Goal: Transaction & Acquisition: Subscribe to service/newsletter

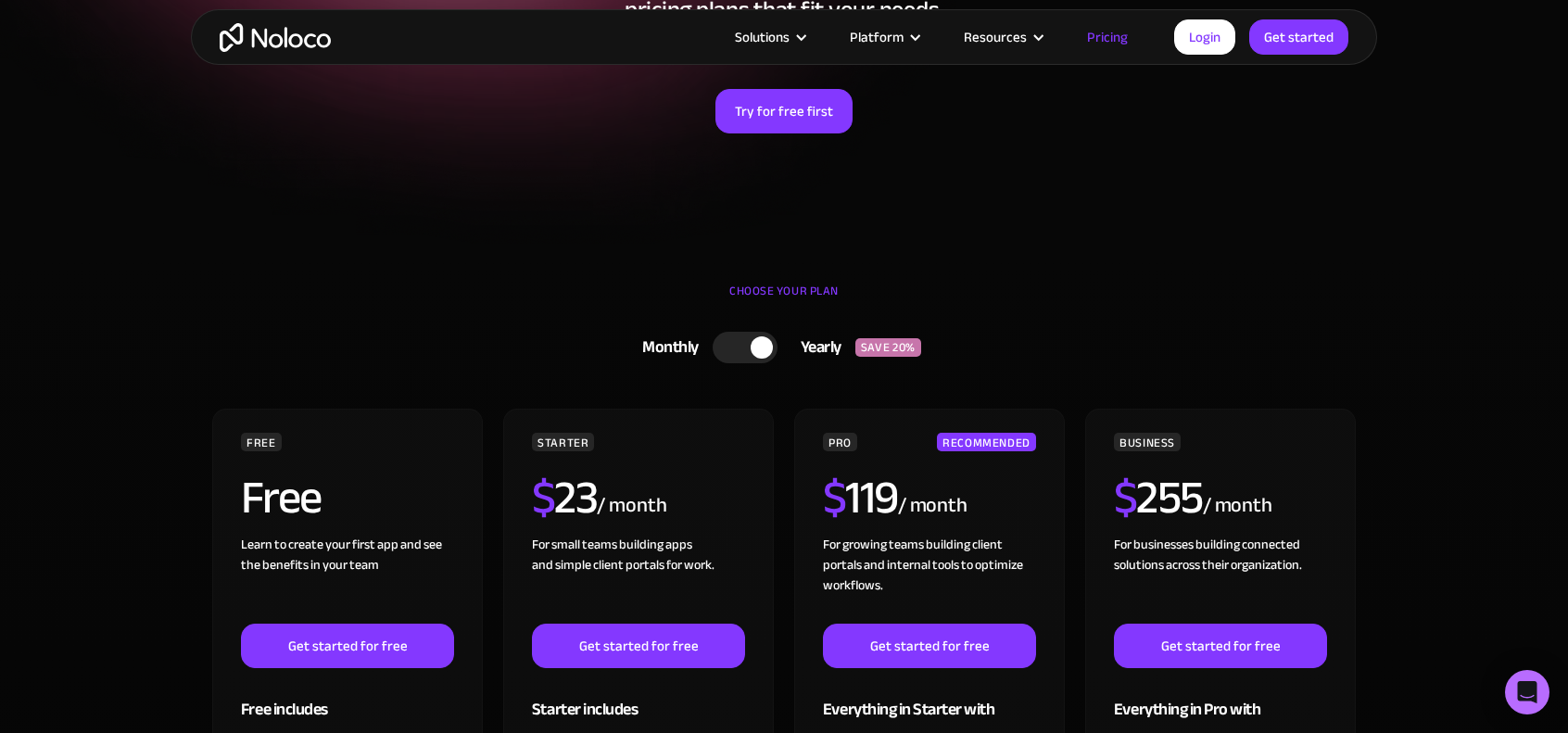
scroll to position [315, 0]
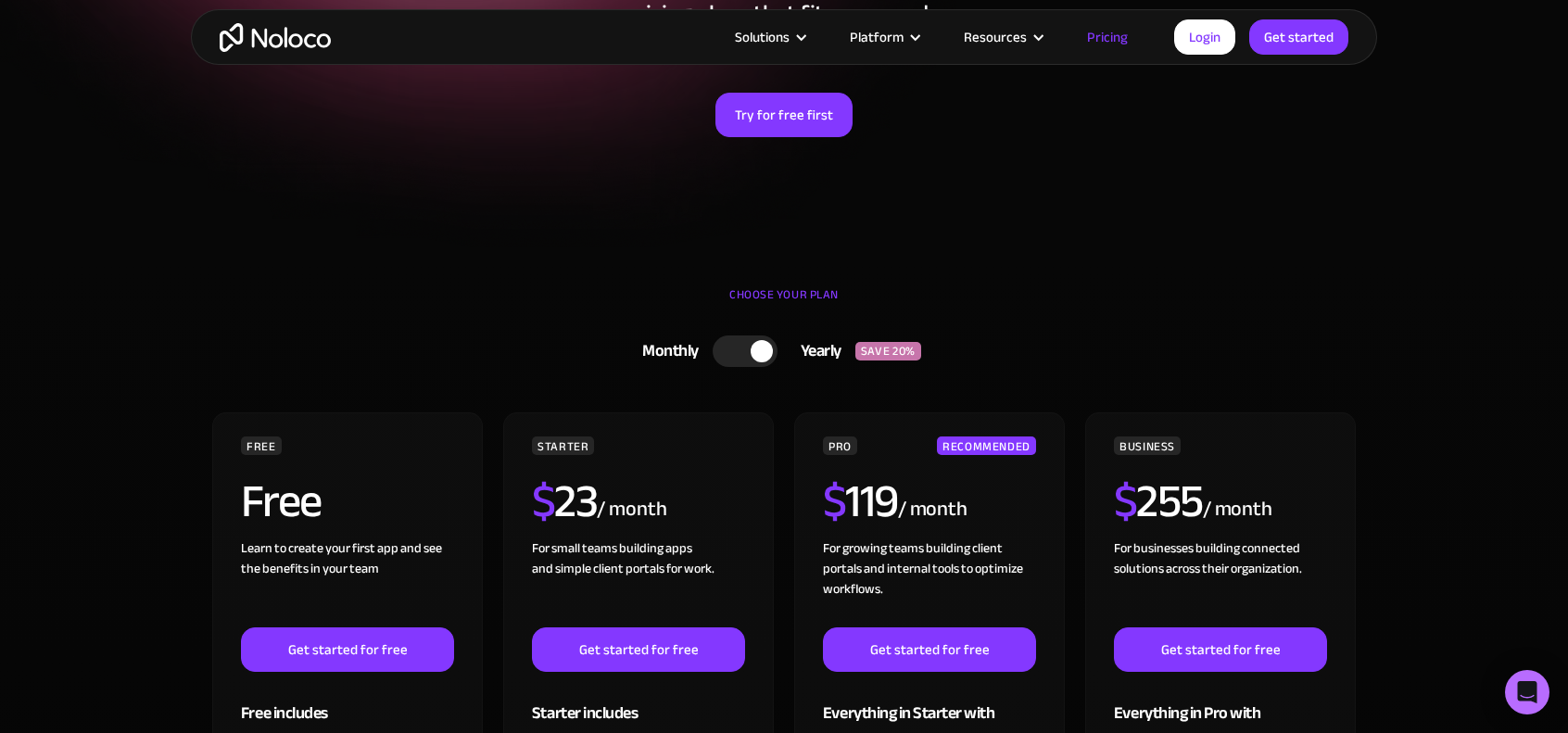
click at [752, 351] on div at bounding box center [762, 350] width 22 height 22
click at [752, 351] on div at bounding box center [751, 350] width 65 height 31
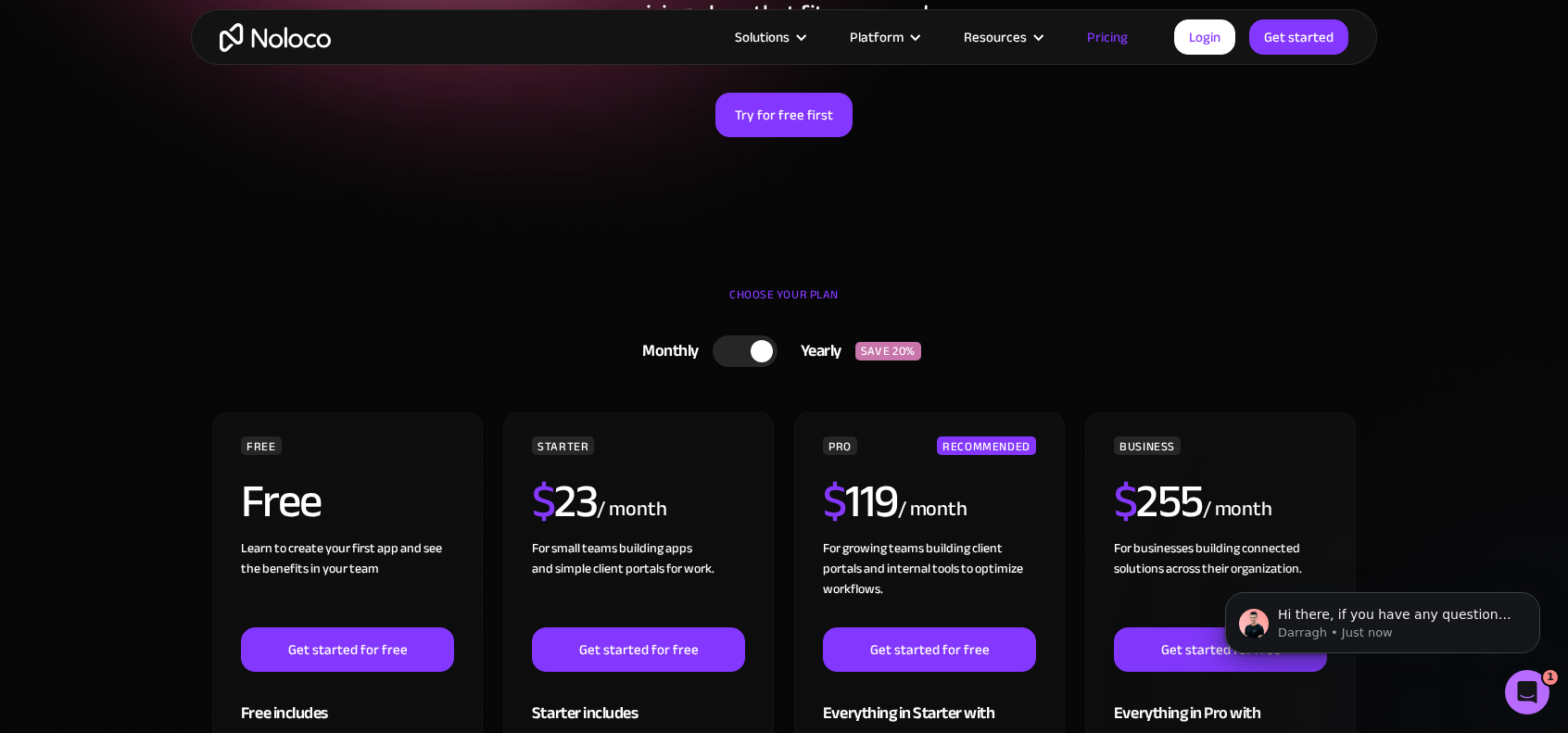
scroll to position [0, 0]
click at [752, 351] on div at bounding box center [762, 350] width 22 height 22
click at [752, 351] on div at bounding box center [751, 350] width 65 height 31
click at [752, 351] on div at bounding box center [762, 350] width 22 height 22
click at [752, 351] on div at bounding box center [751, 350] width 65 height 31
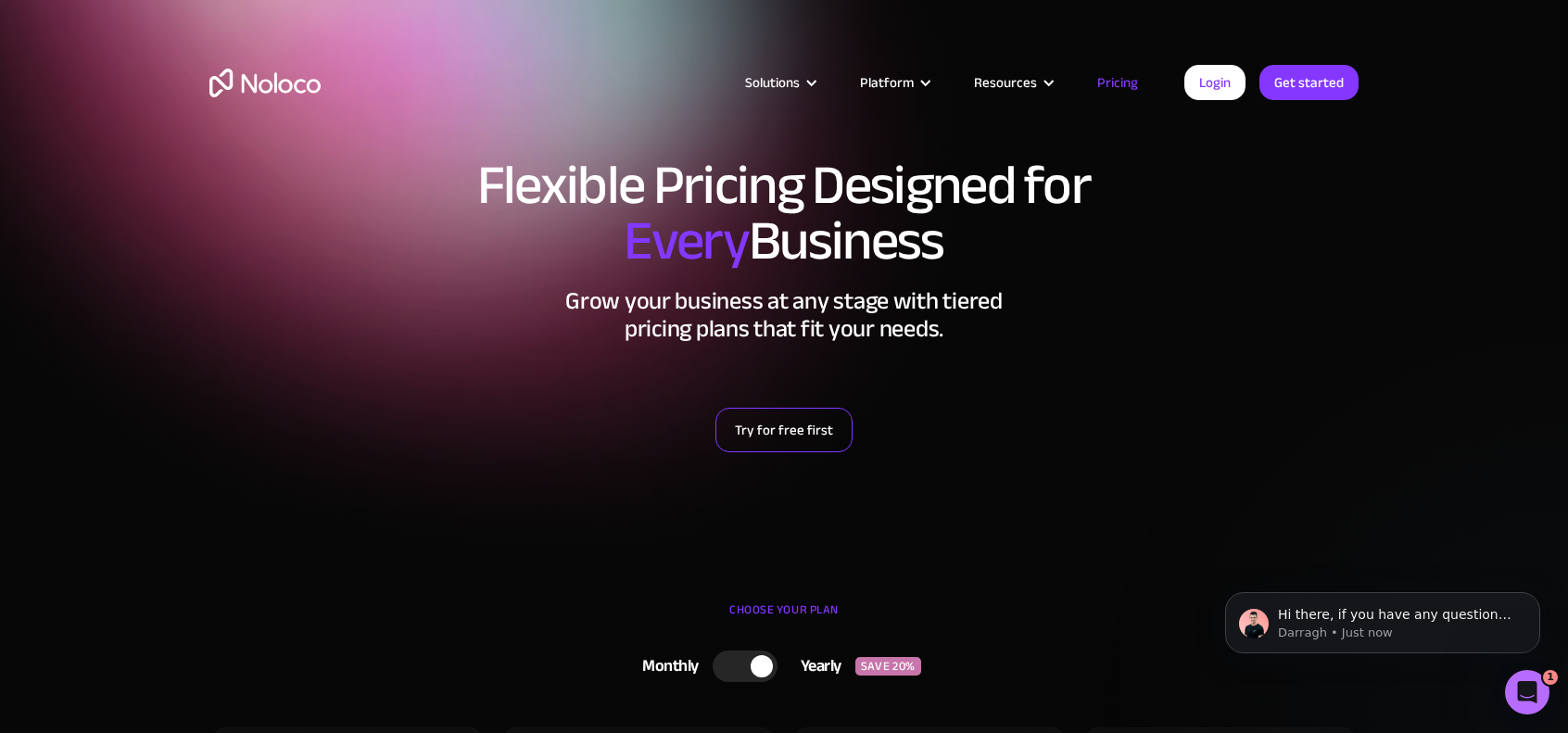
click at [824, 427] on link "Try for free first" at bounding box center [783, 430] width 137 height 45
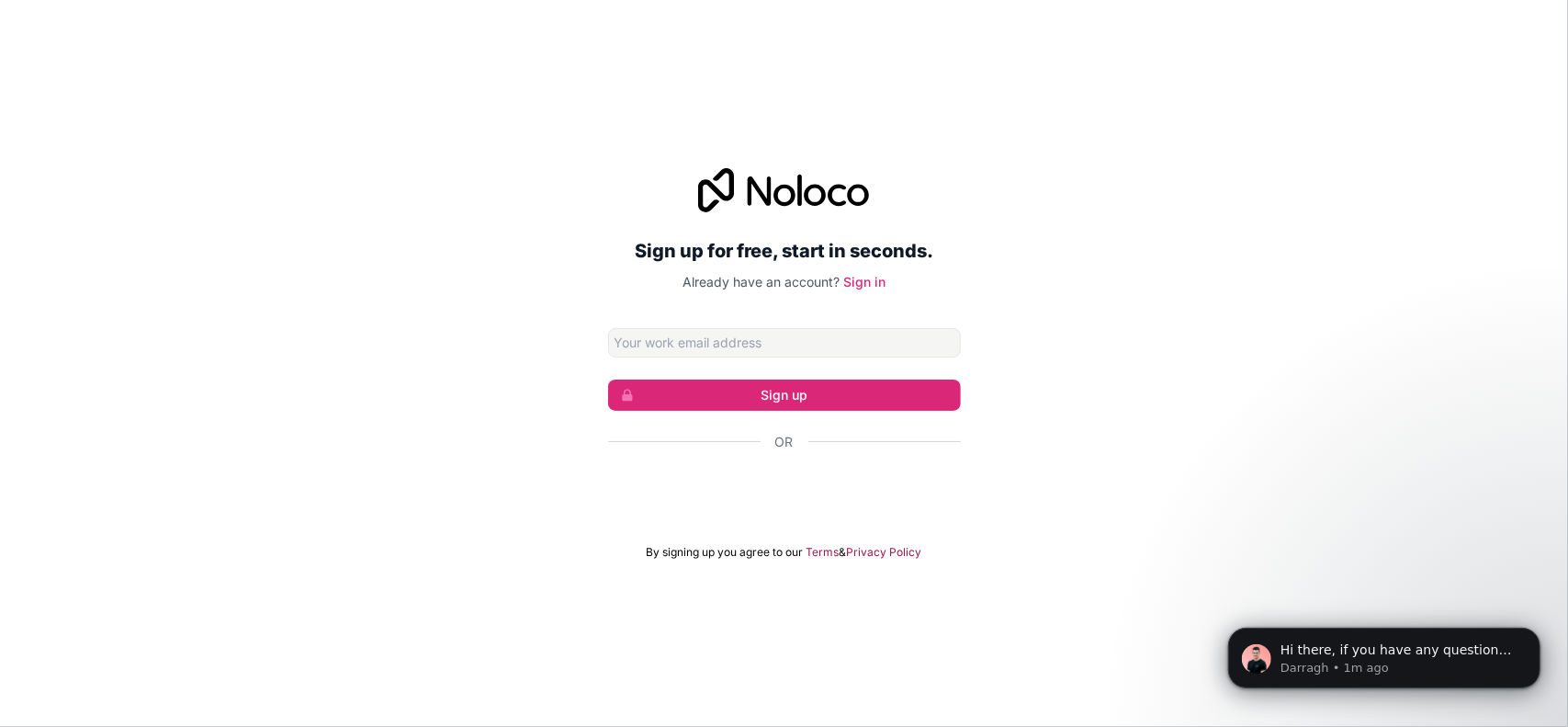
click at [750, 336] on input "Email address" at bounding box center [785, 343] width 353 height 30
type input "[EMAIL_ADDRESS][DOMAIN_NAME]"
click button "Sign up" at bounding box center [785, 395] width 353 height 31
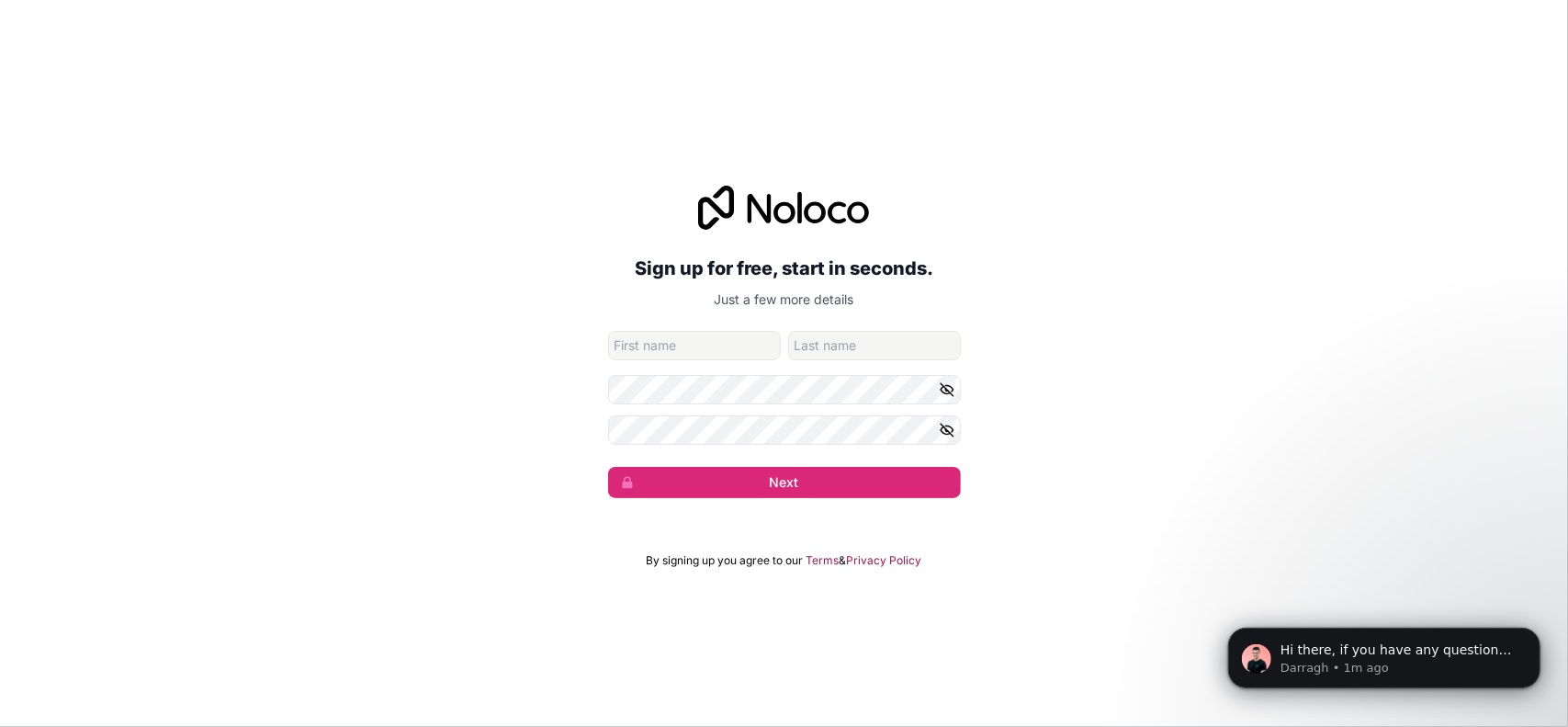
click at [758, 345] on input "given-name" at bounding box center [694, 345] width 172 height 30
type input "[PERSON_NAME]"
type input "Koumenides"
click at [944, 383] on icon "button" at bounding box center [947, 389] width 16 height 16
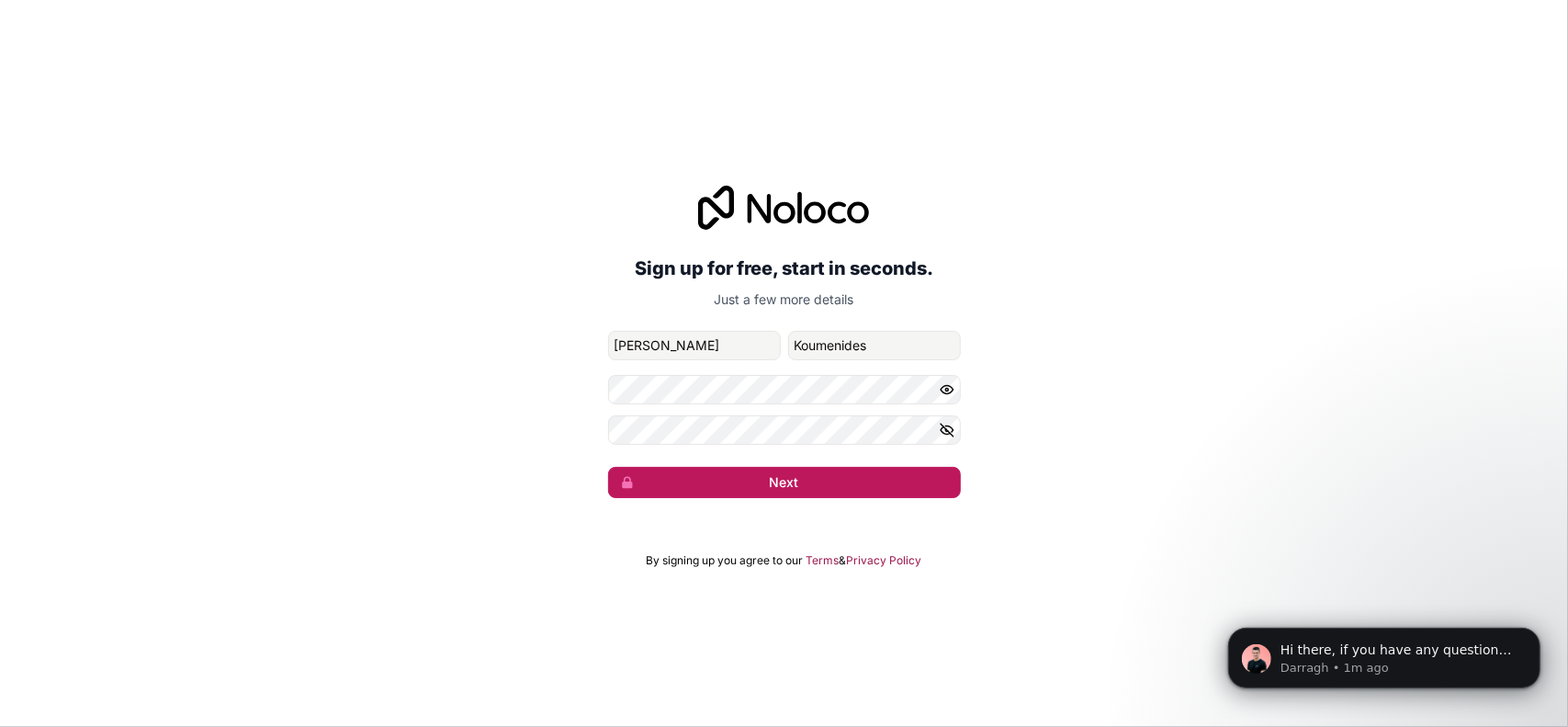
click at [745, 488] on button "Next" at bounding box center [785, 482] width 353 height 31
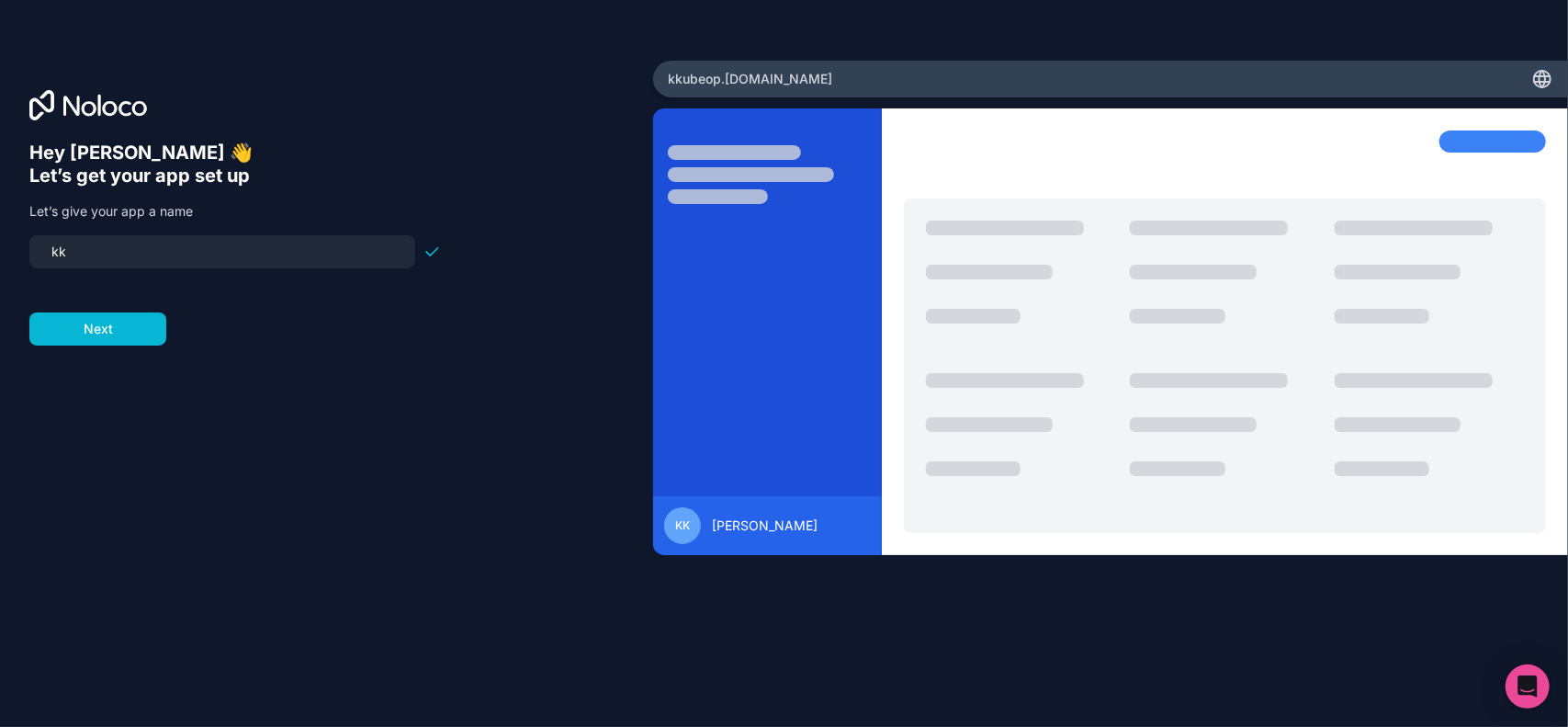
type input "k"
type input "aviopartswiki"
click at [110, 326] on button "Next" at bounding box center [98, 328] width 137 height 33
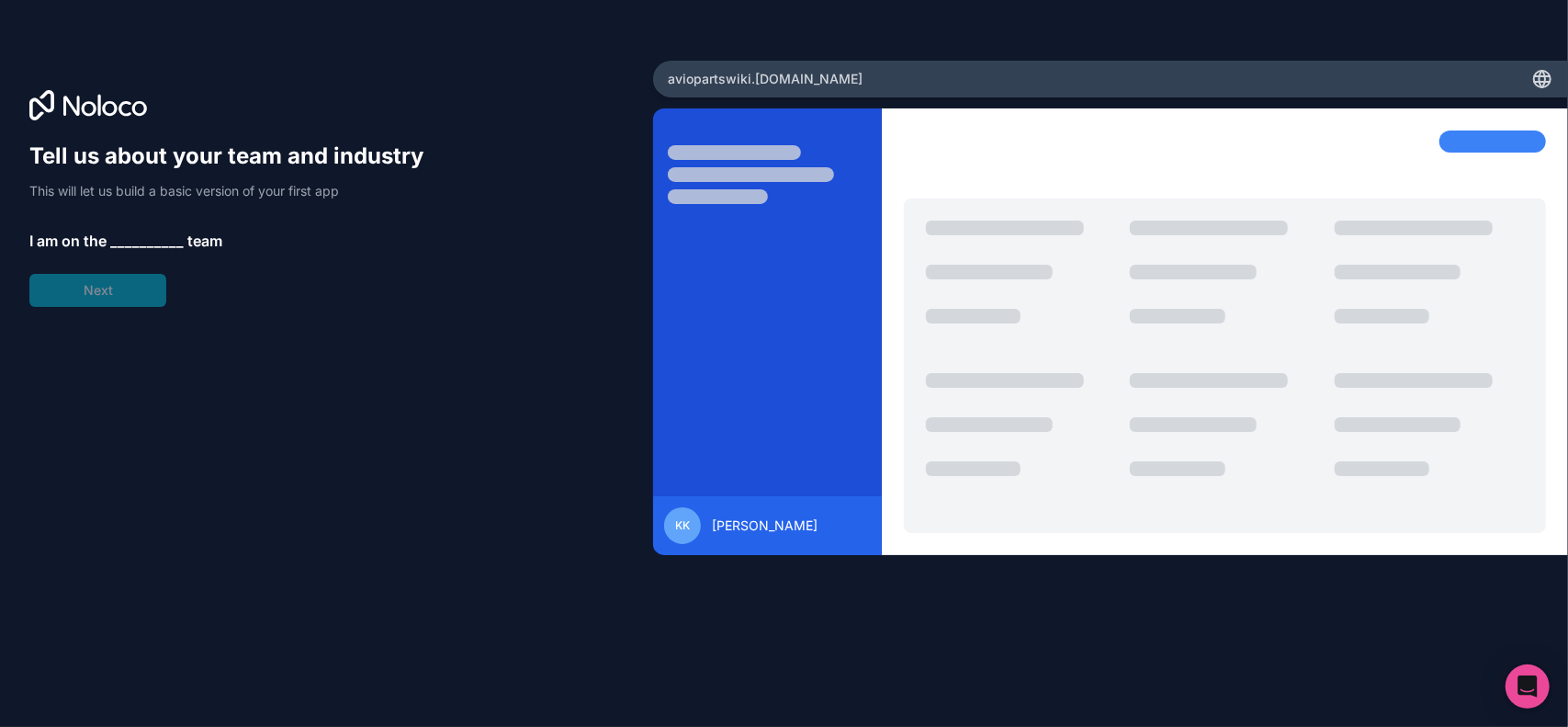
click at [125, 243] on span "__________" at bounding box center [146, 240] width 73 height 22
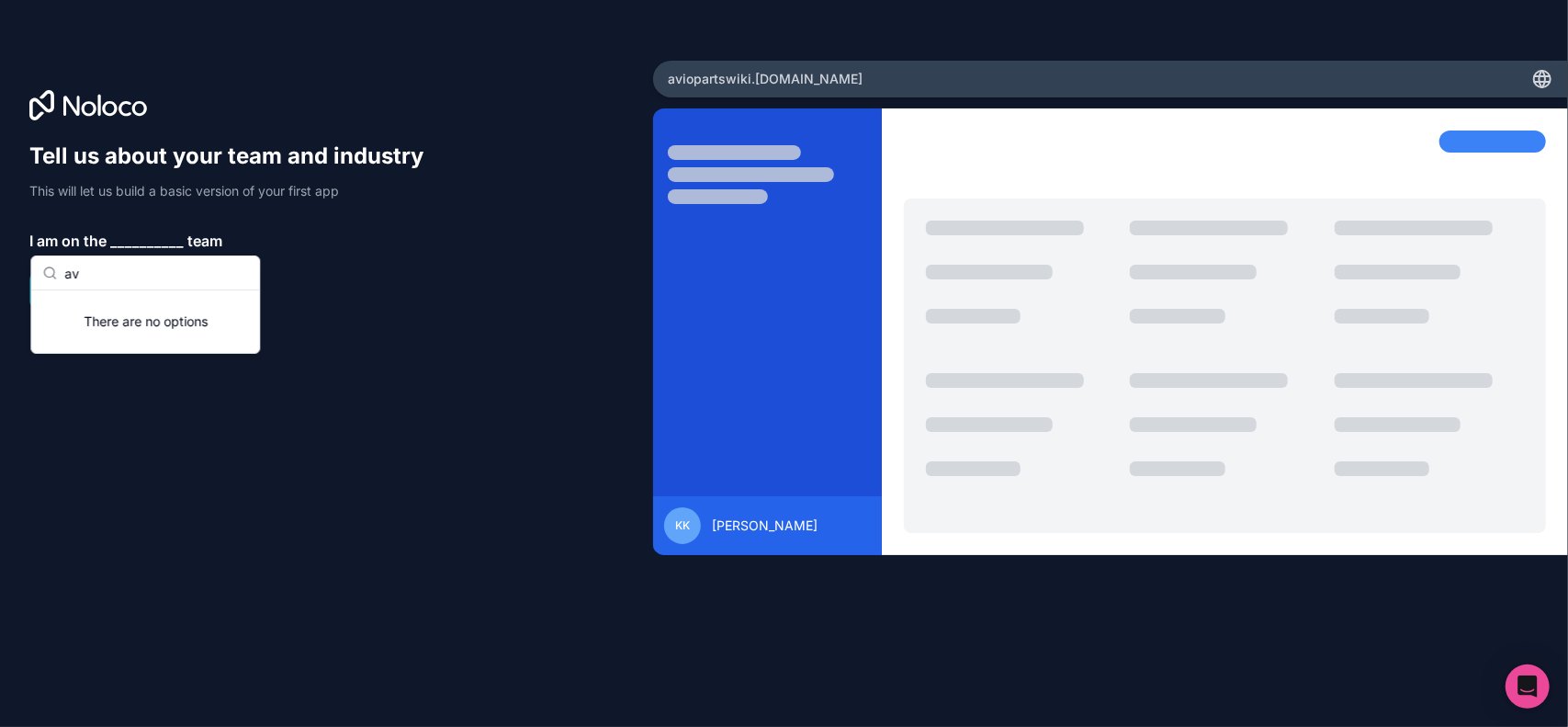
type input "a"
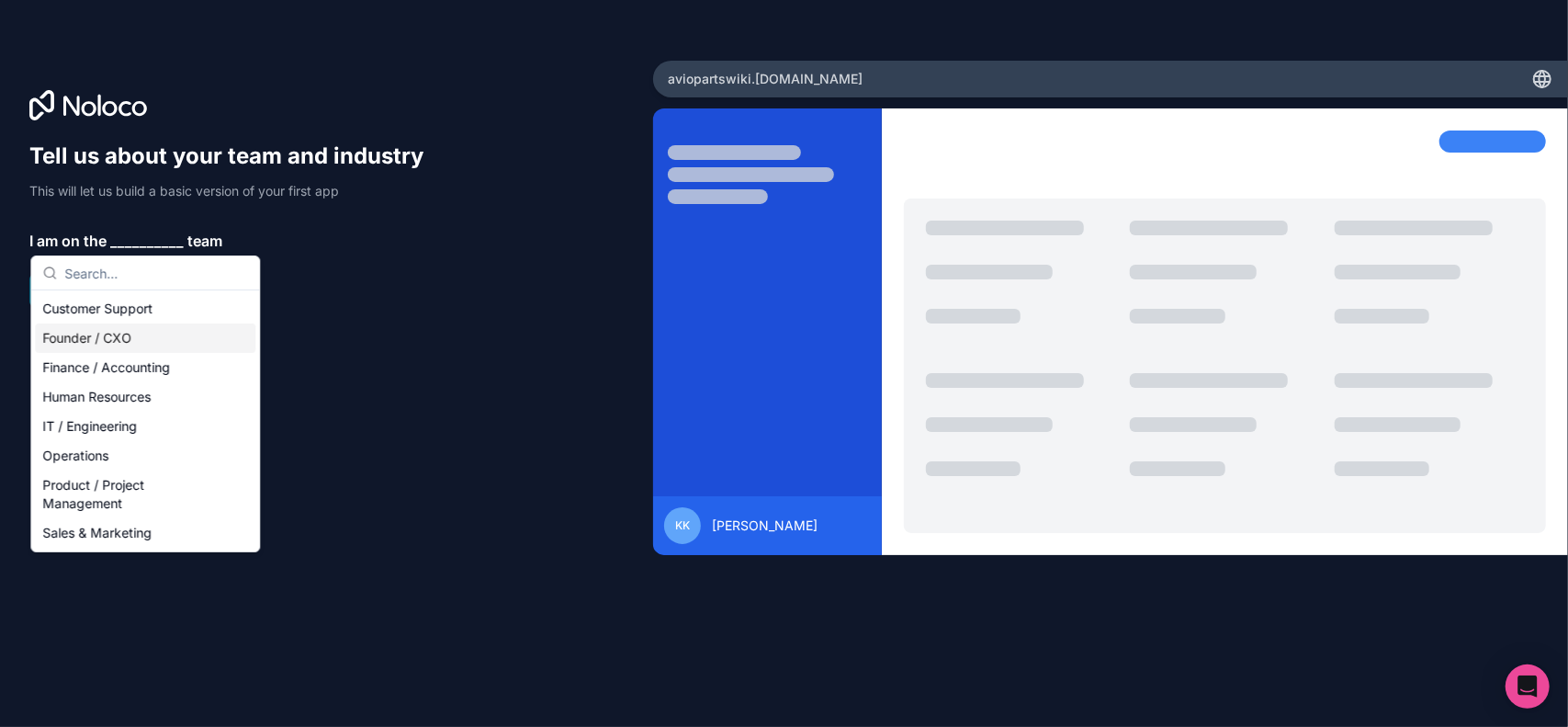
click at [164, 338] on div "Founder / CXO" at bounding box center [144, 338] width 221 height 30
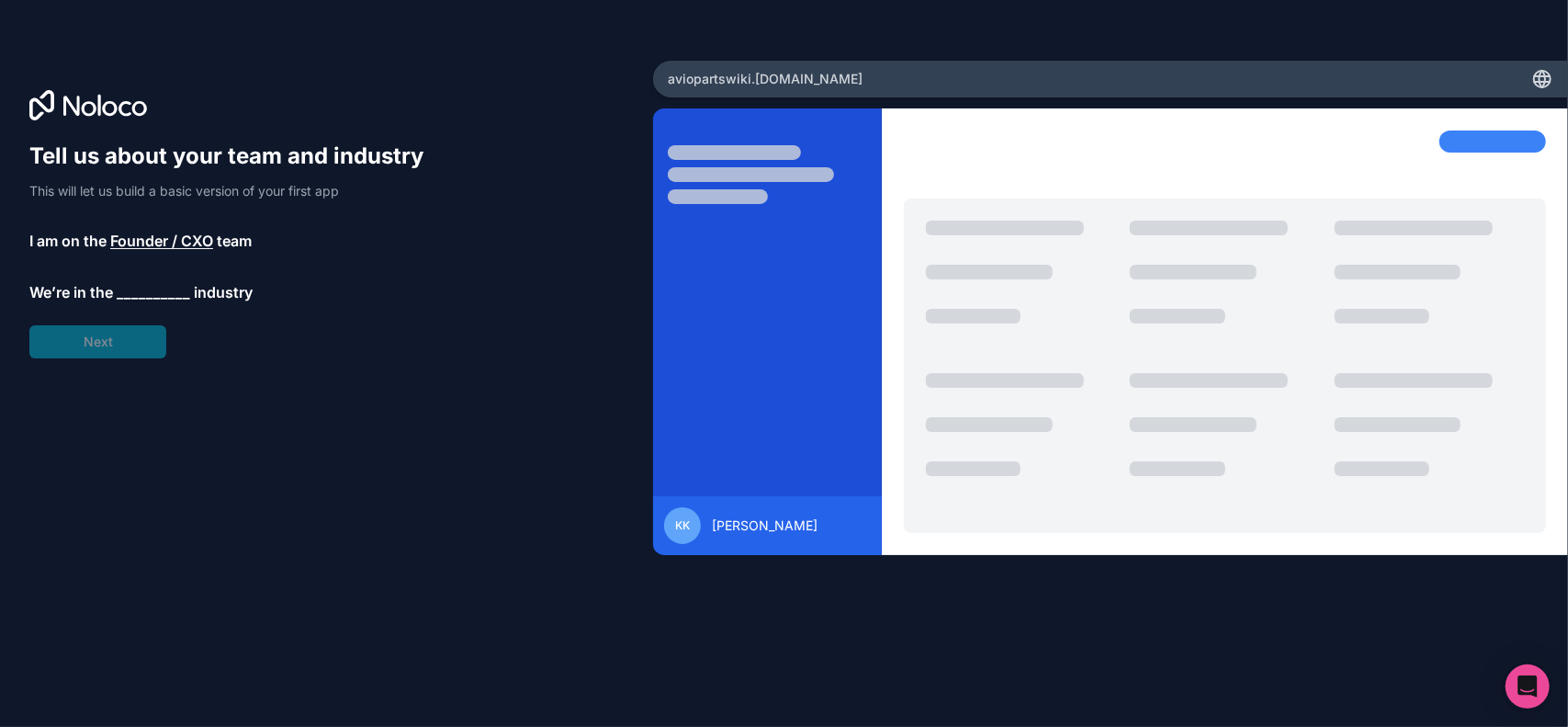
click at [156, 289] on span "__________" at bounding box center [153, 292] width 73 height 22
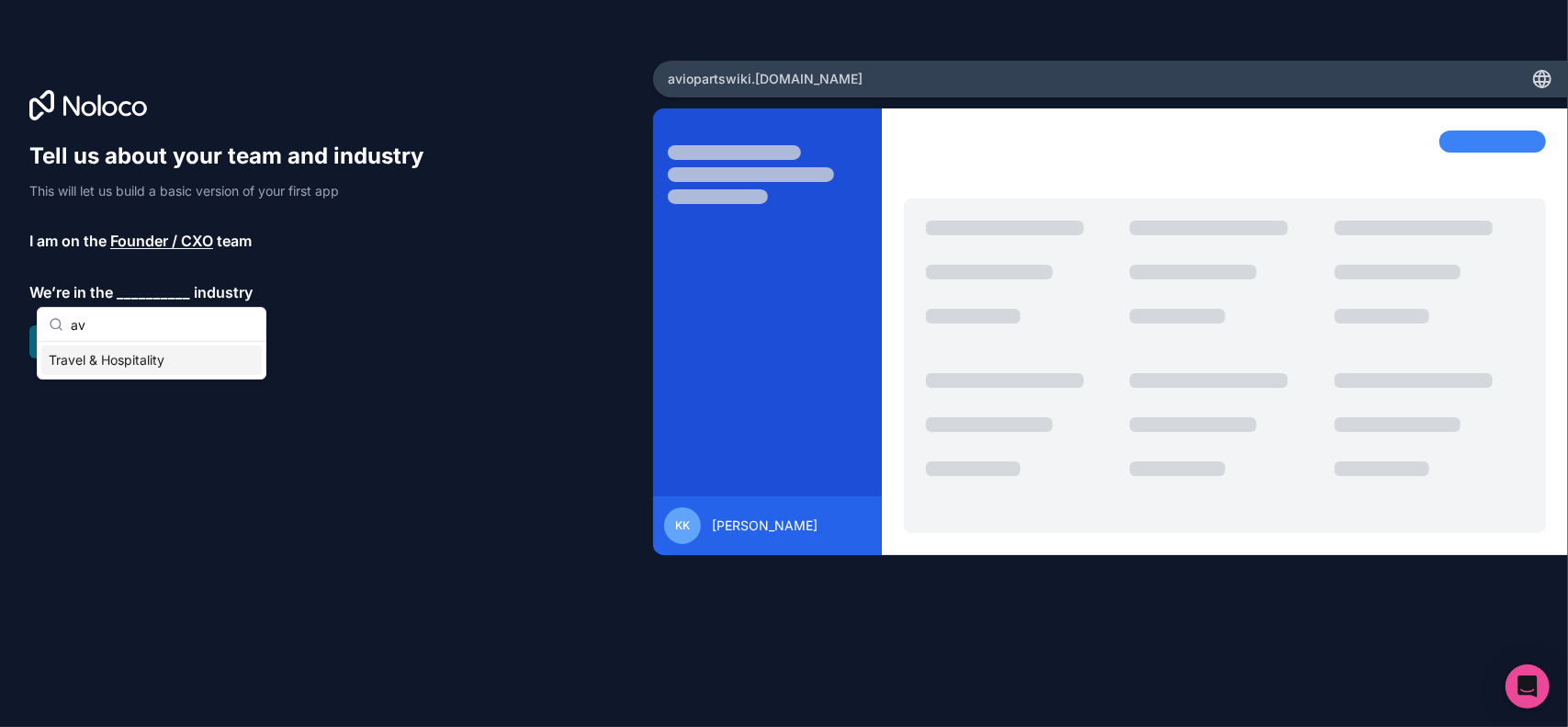
type input "a"
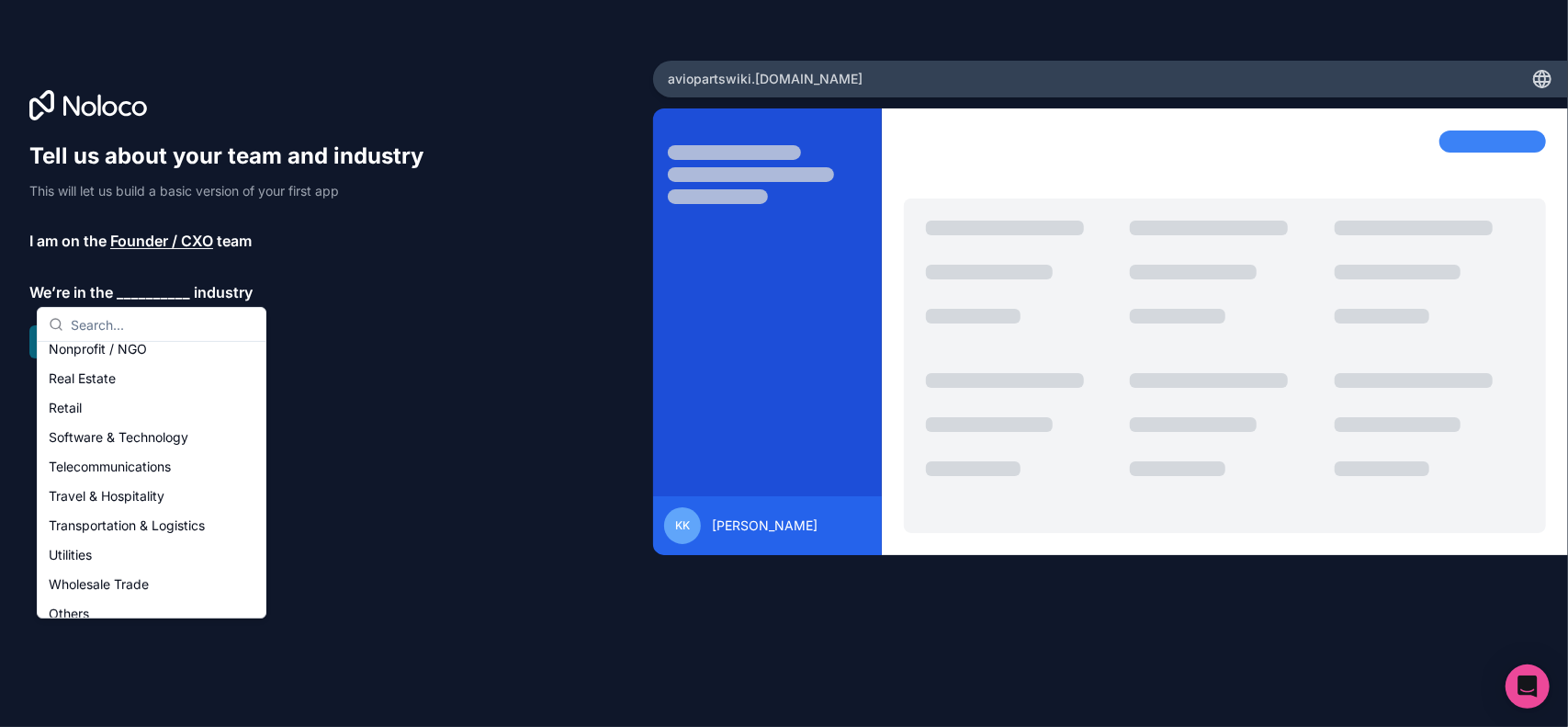
scroll to position [378, 0]
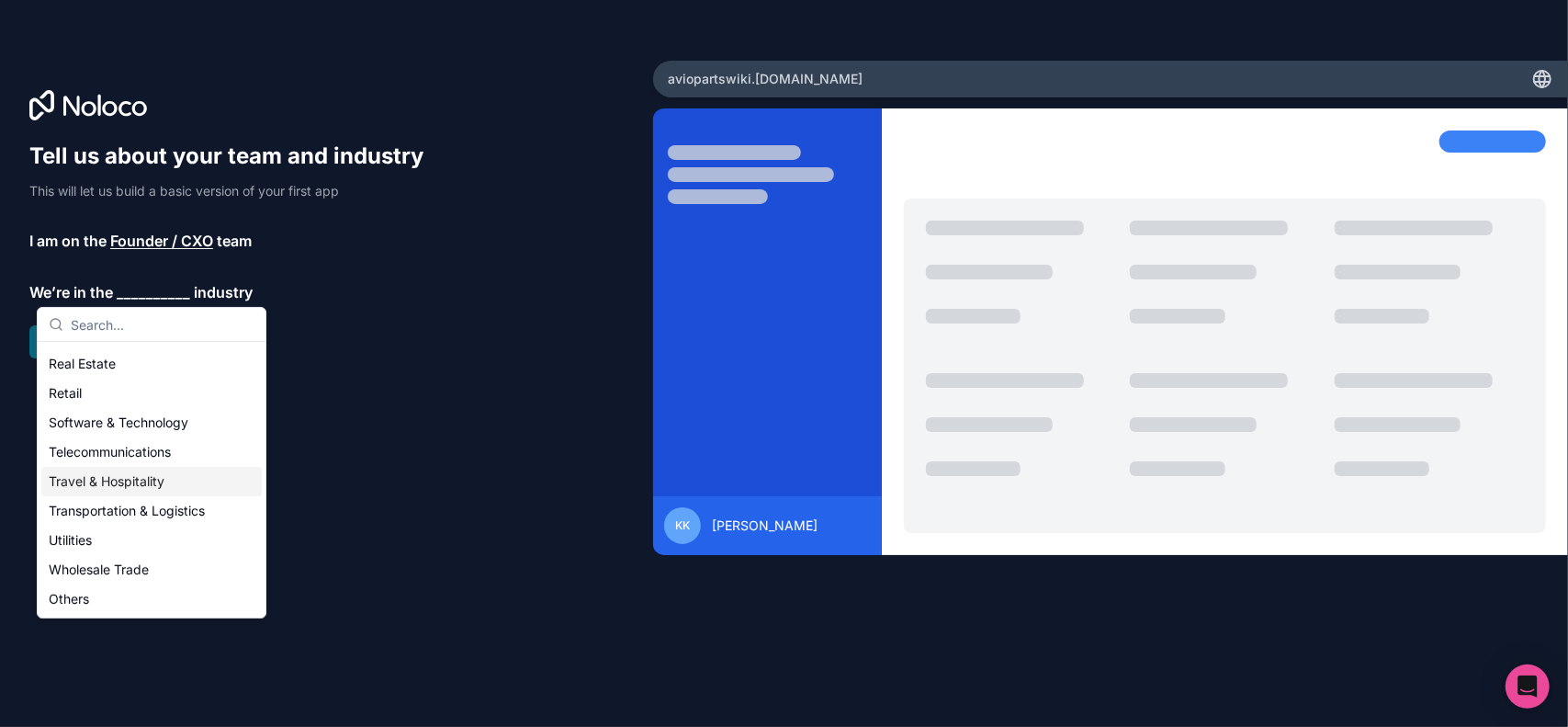
click at [108, 482] on div "Travel & Hospitality" at bounding box center [151, 481] width 221 height 30
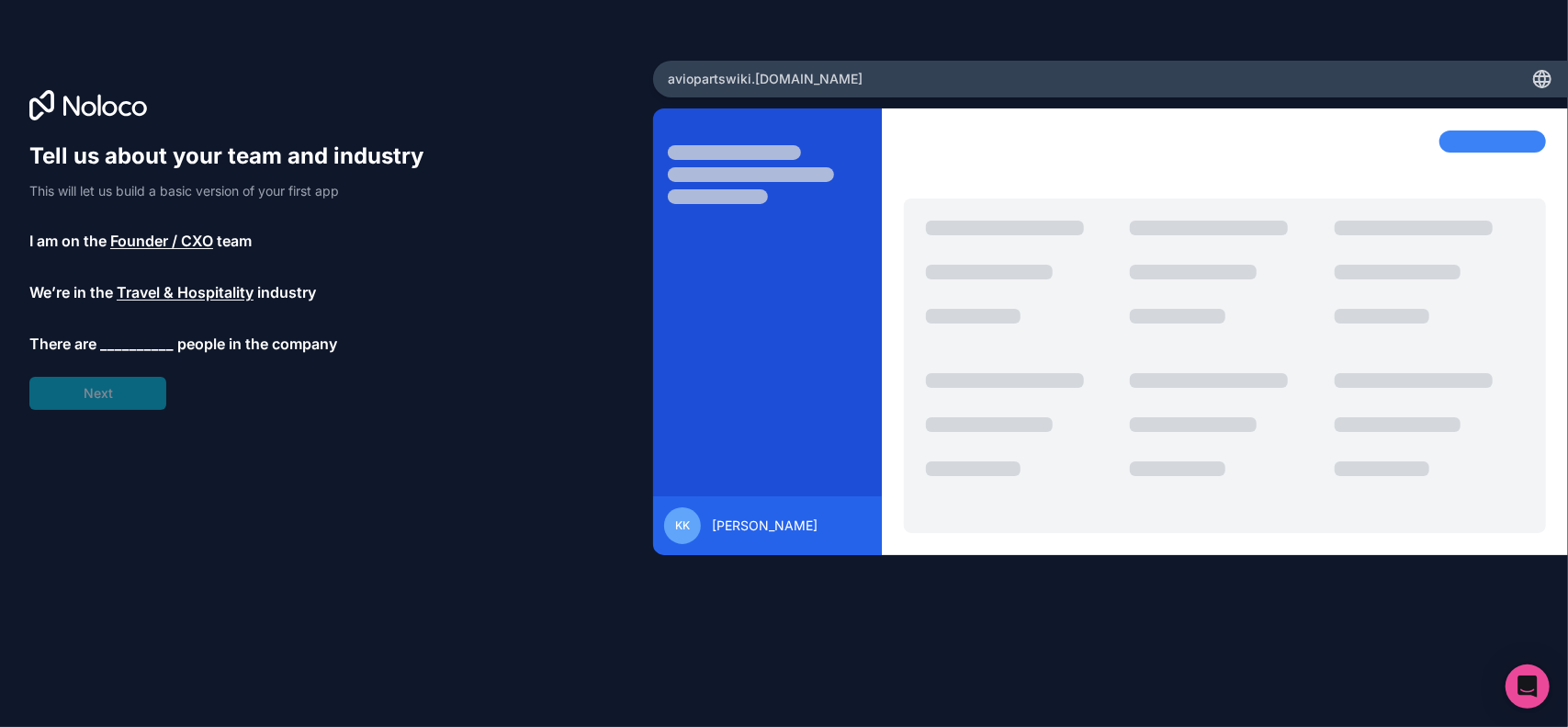
click at [141, 344] on span "__________" at bounding box center [137, 343] width 73 height 22
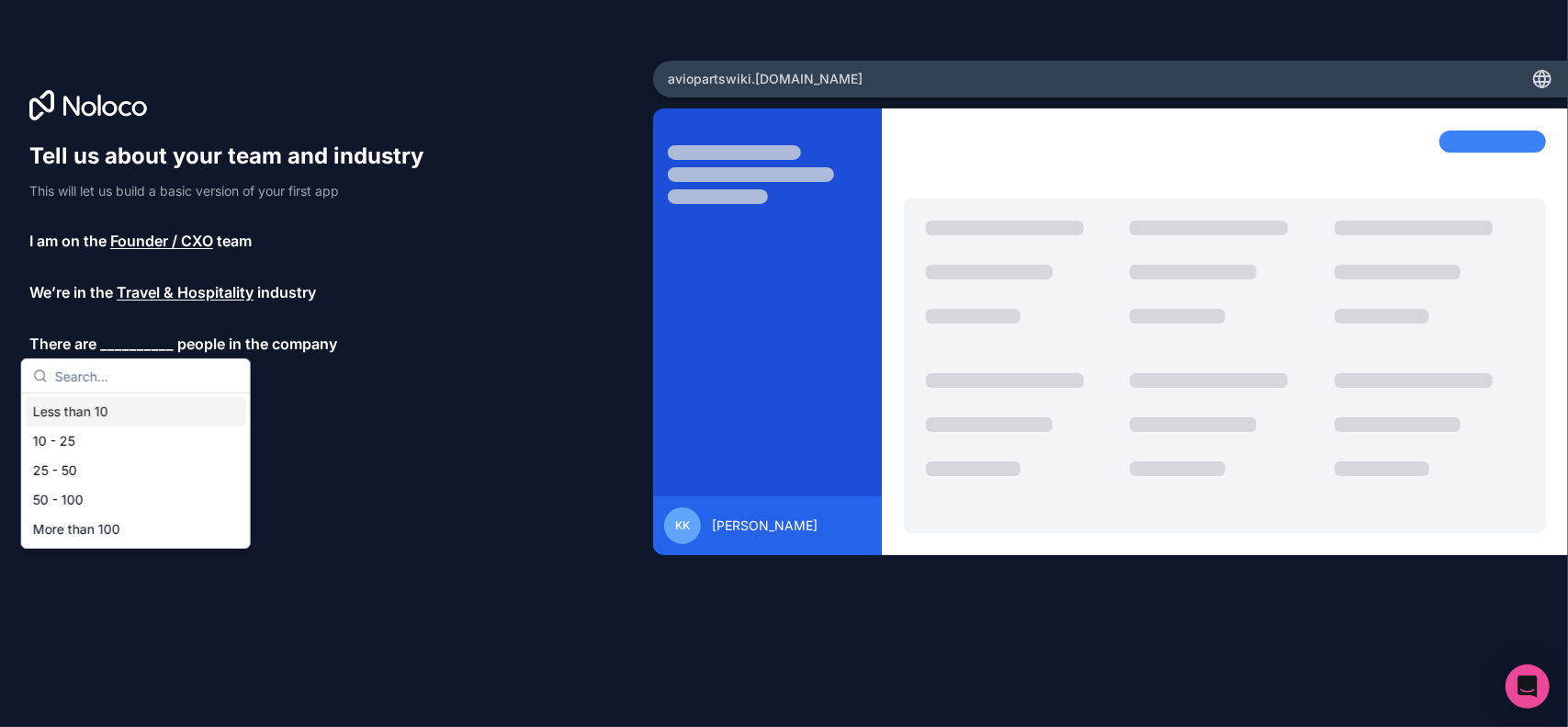
click at [93, 412] on div "Less than 10" at bounding box center [136, 411] width 221 height 30
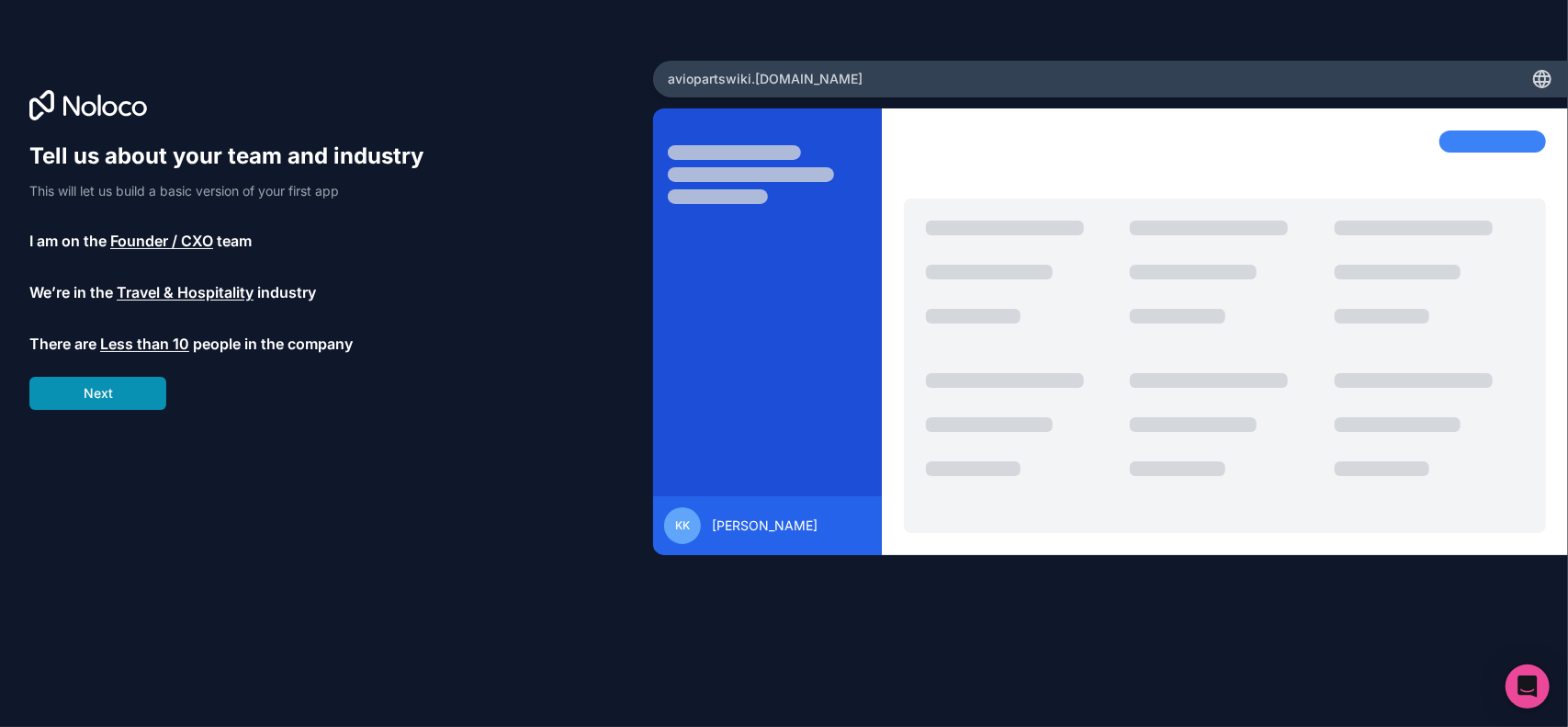
click at [112, 385] on button "Next" at bounding box center [98, 393] width 137 height 33
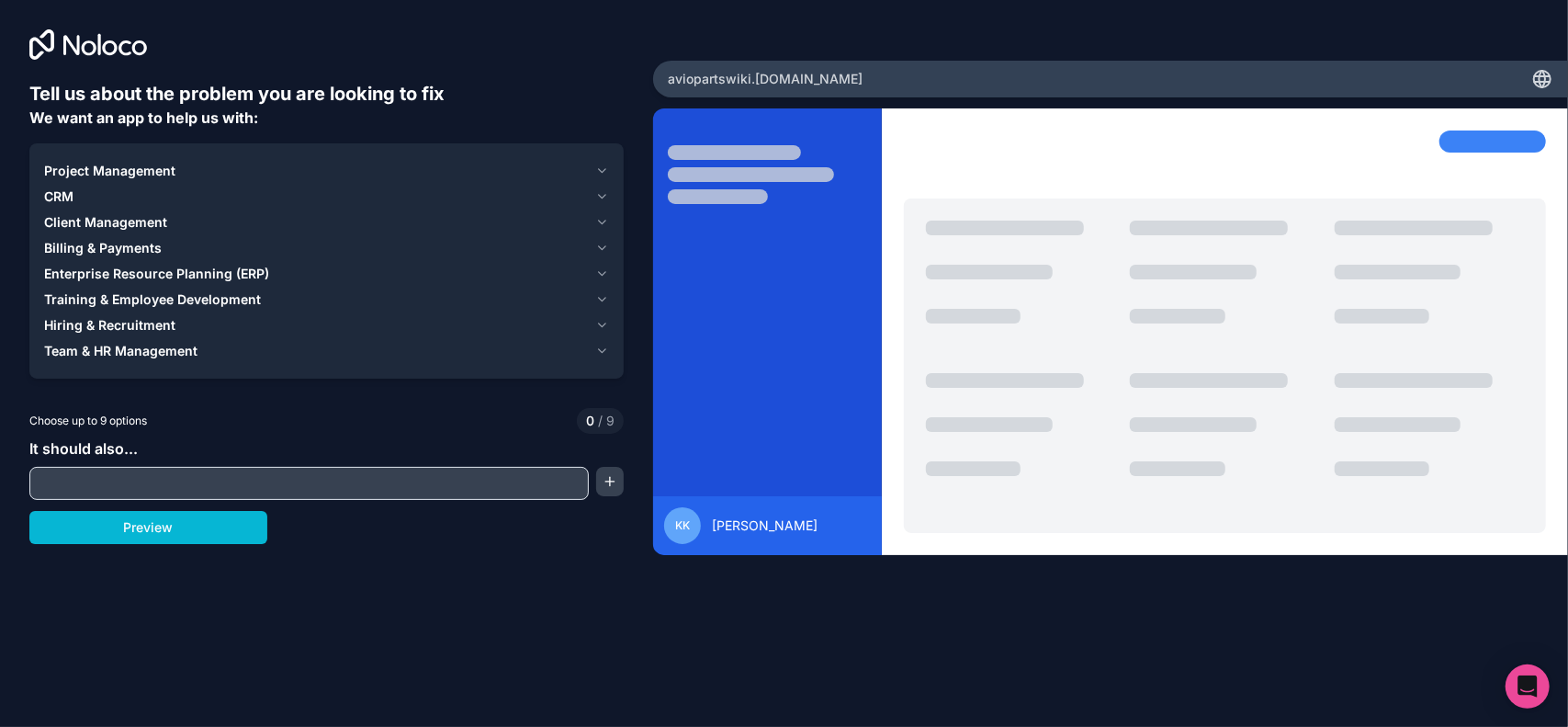
click at [100, 489] on input "text" at bounding box center [308, 482] width 550 height 26
click at [284, 162] on div "Project Management" at bounding box center [316, 170] width 544 height 18
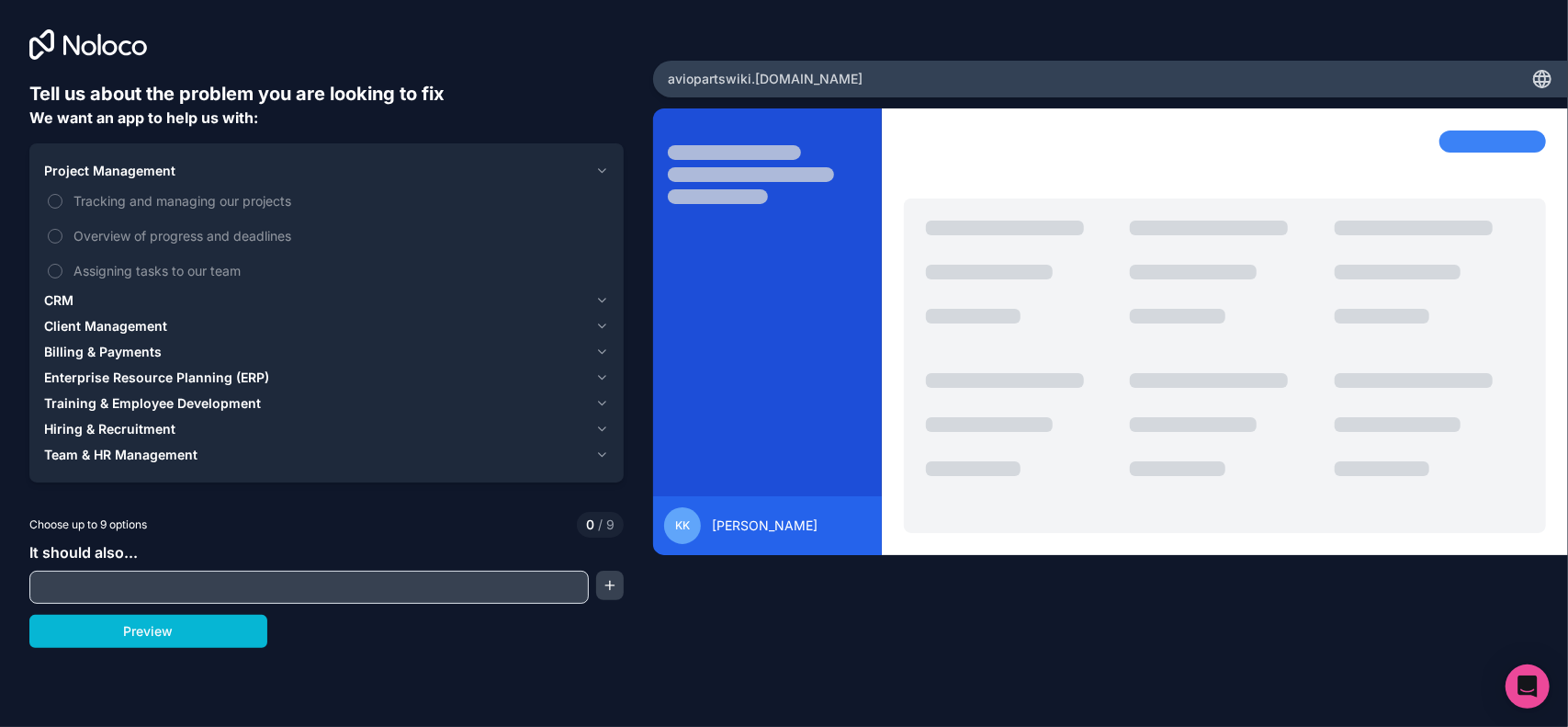
click at [176, 293] on div "CRM" at bounding box center [316, 299] width 544 height 18
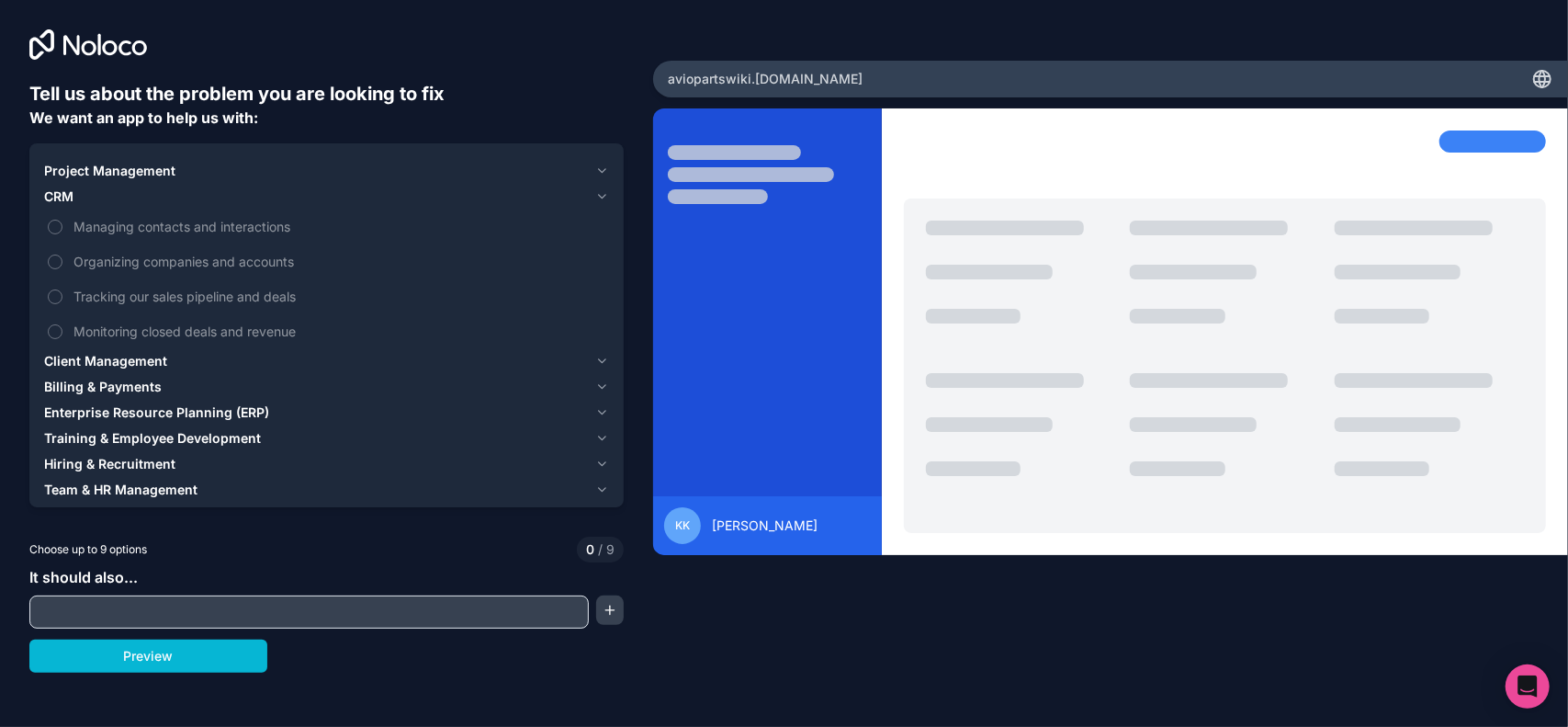
click at [57, 355] on span "Client Management" at bounding box center [106, 360] width 123 height 18
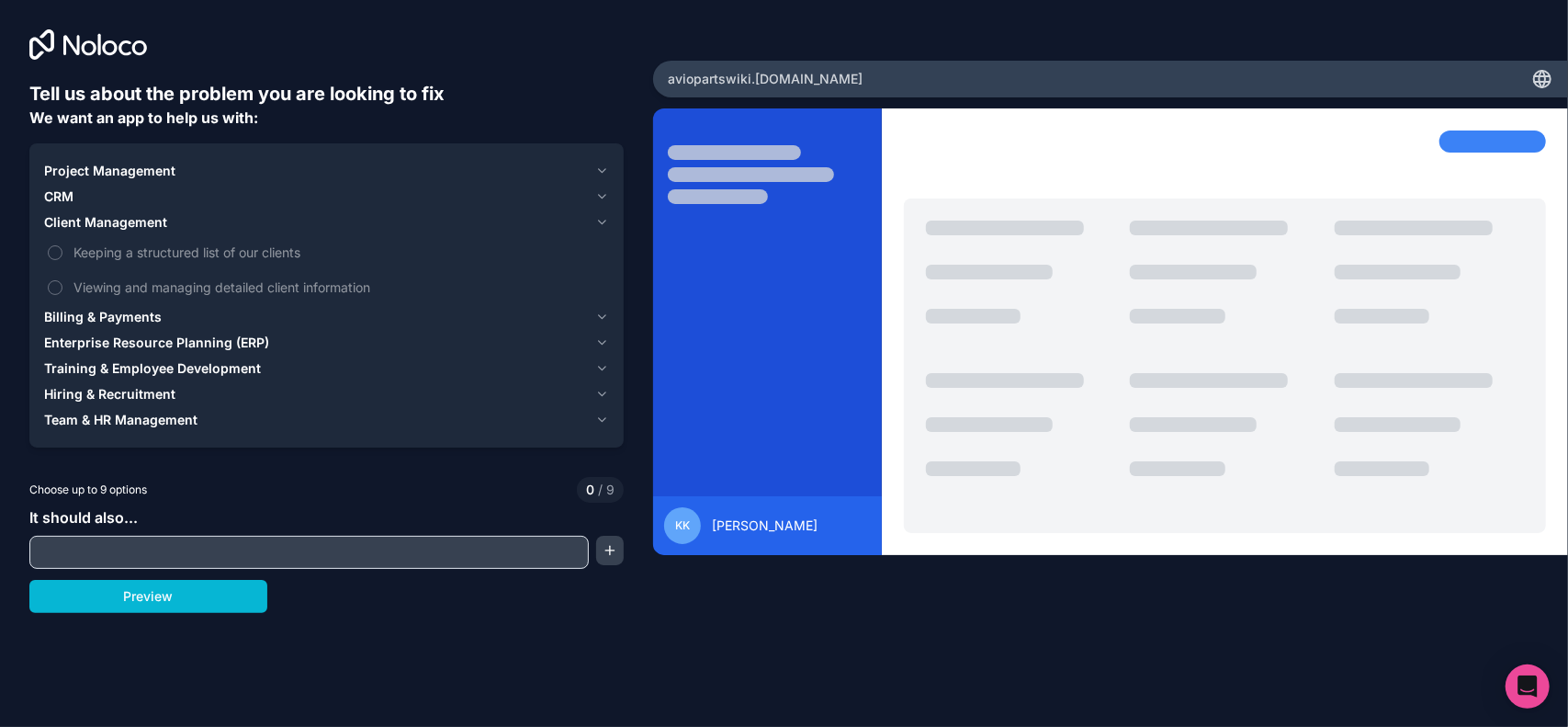
click at [60, 319] on span "Billing & Payments" at bounding box center [103, 317] width 118 height 18
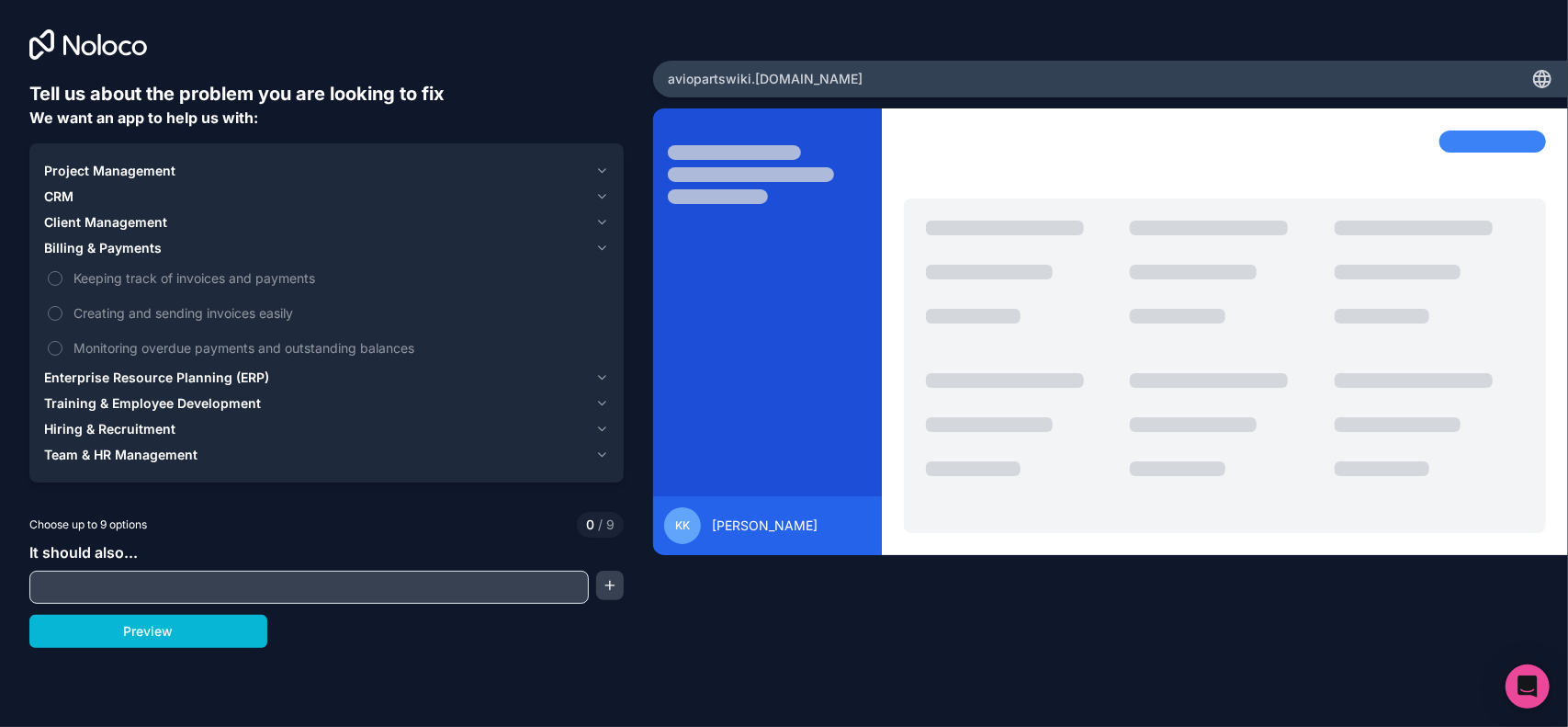
click at [55, 377] on span "Enterprise Resource Planning (ERP)" at bounding box center [157, 377] width 225 height 18
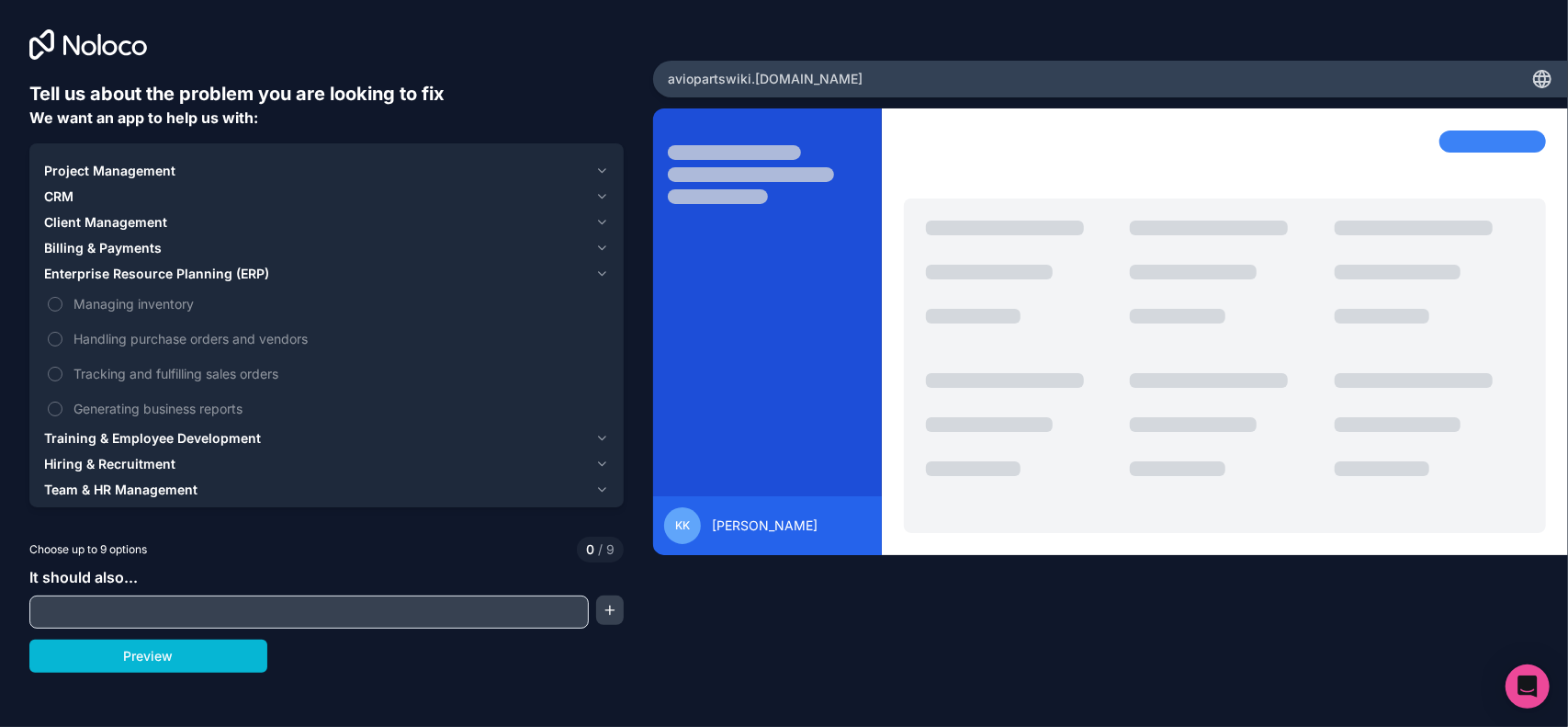
click at [204, 435] on span "Training & Employee Development" at bounding box center [152, 437] width 217 height 18
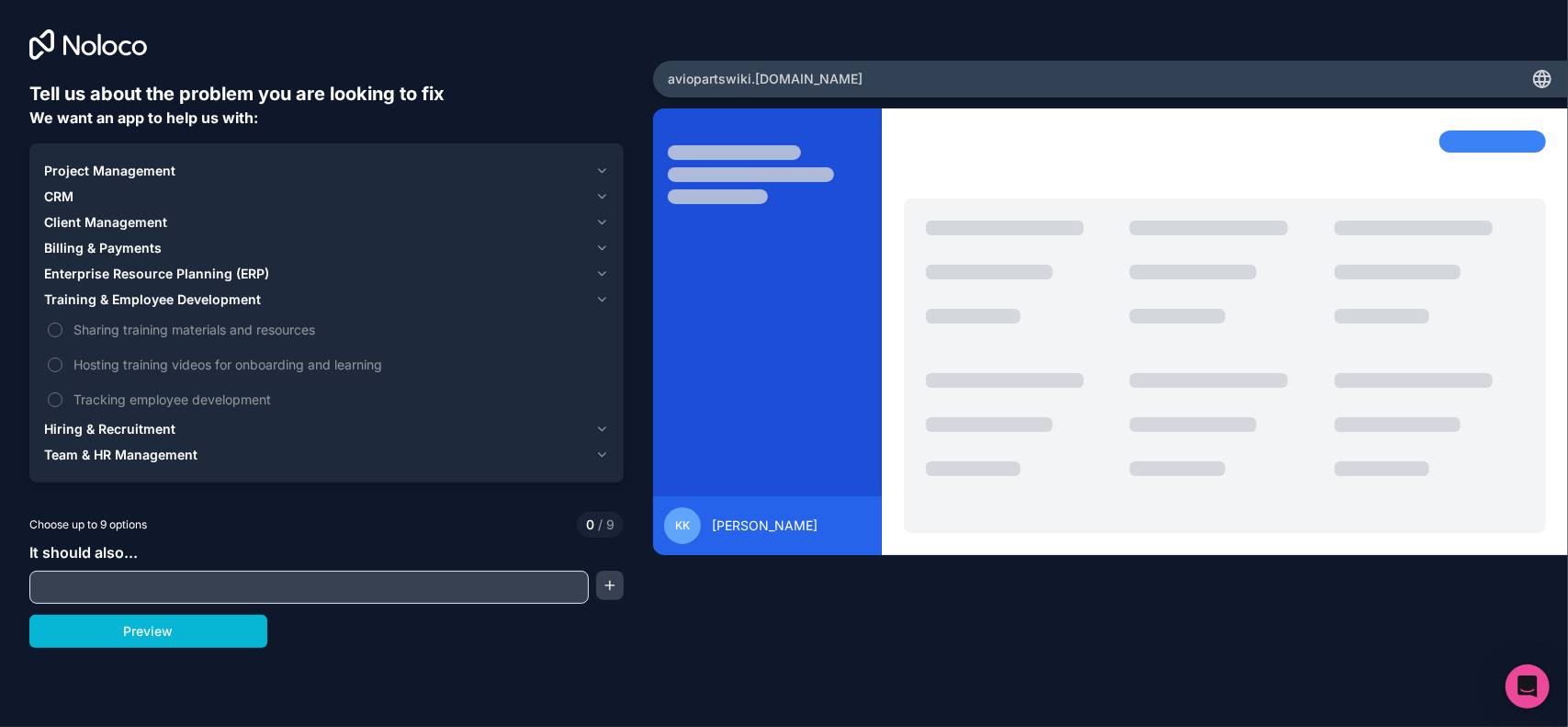
click at [153, 428] on span "Hiring & Recruitment" at bounding box center [110, 428] width 131 height 18
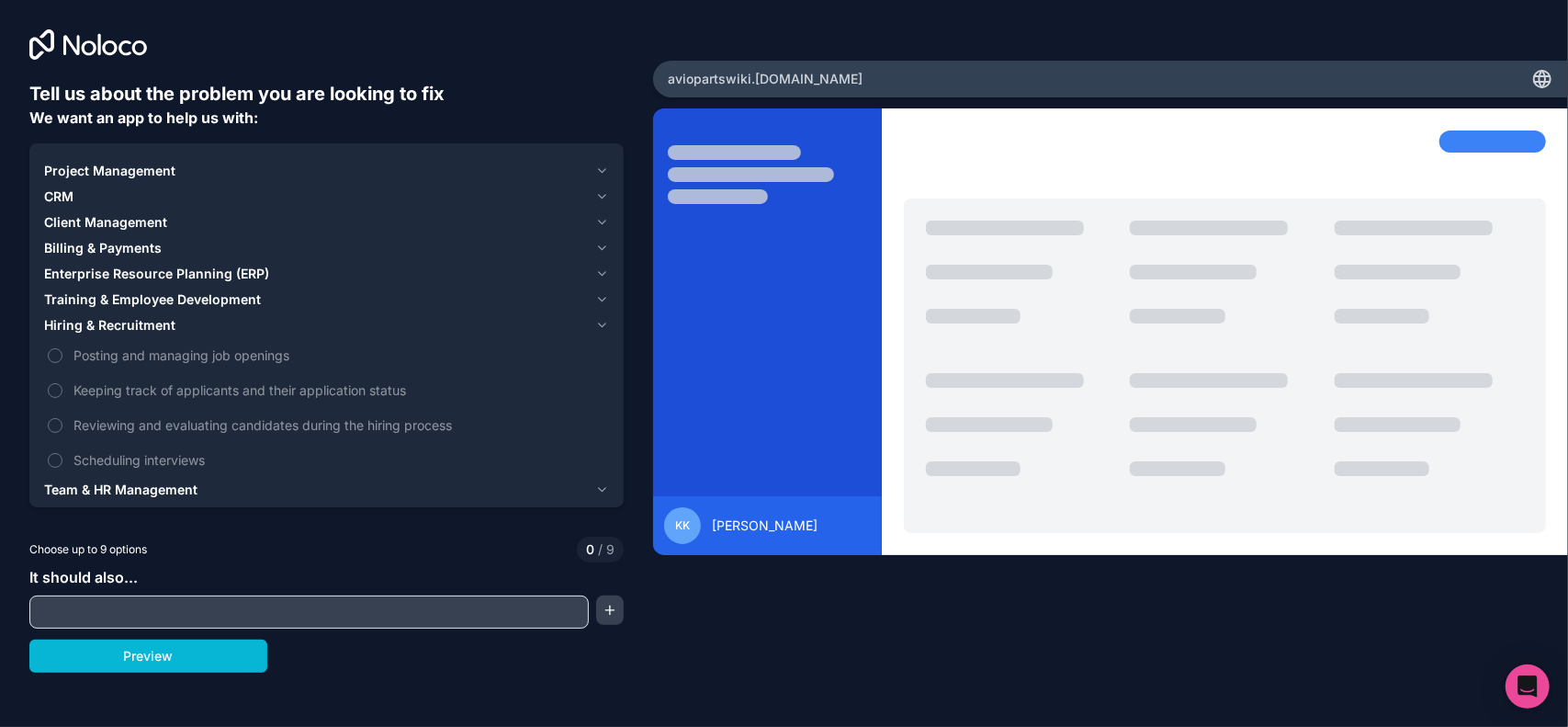
click at [139, 491] on span "Team & HR Management" at bounding box center [120, 489] width 153 height 18
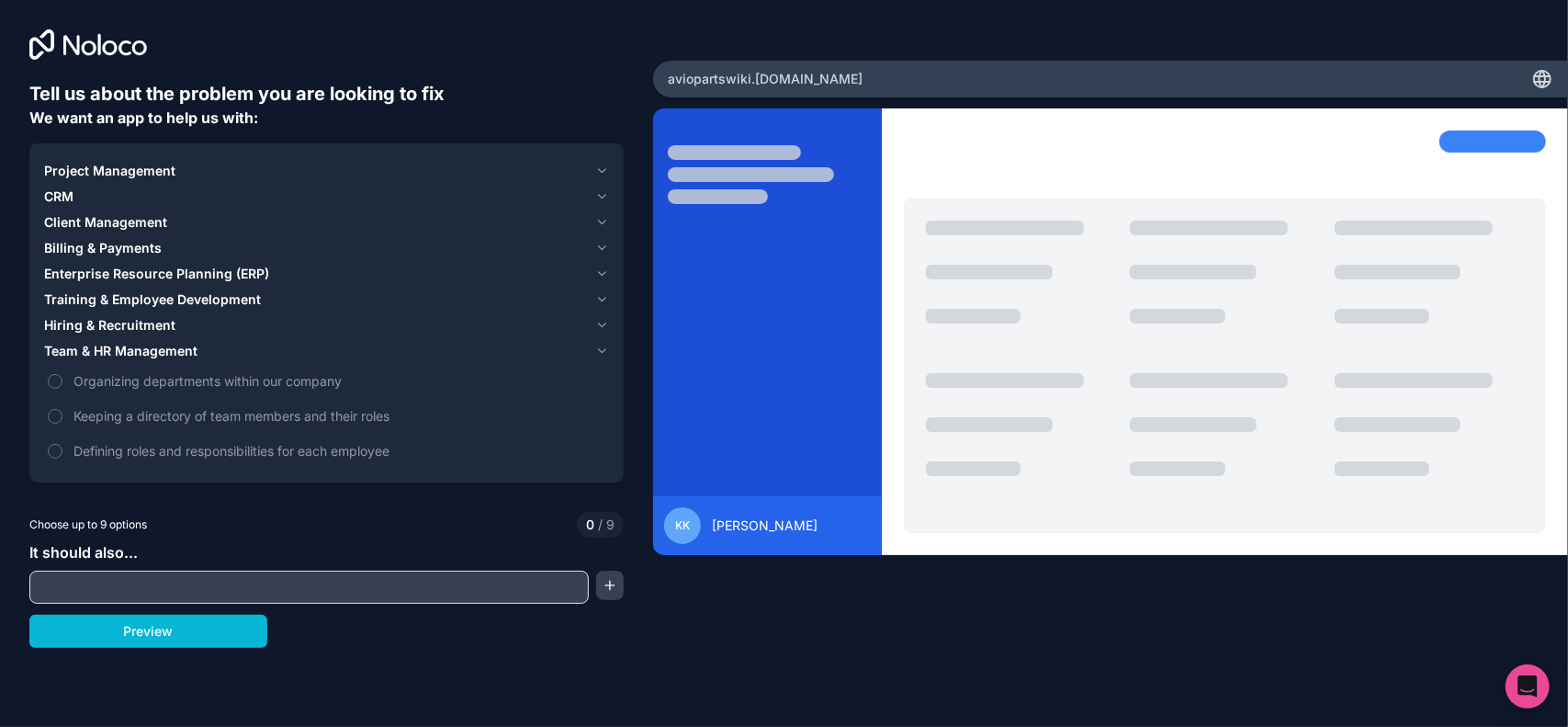
click at [225, 169] on div "Project Management" at bounding box center [316, 170] width 544 height 18
